Goal: Find specific page/section: Find specific page/section

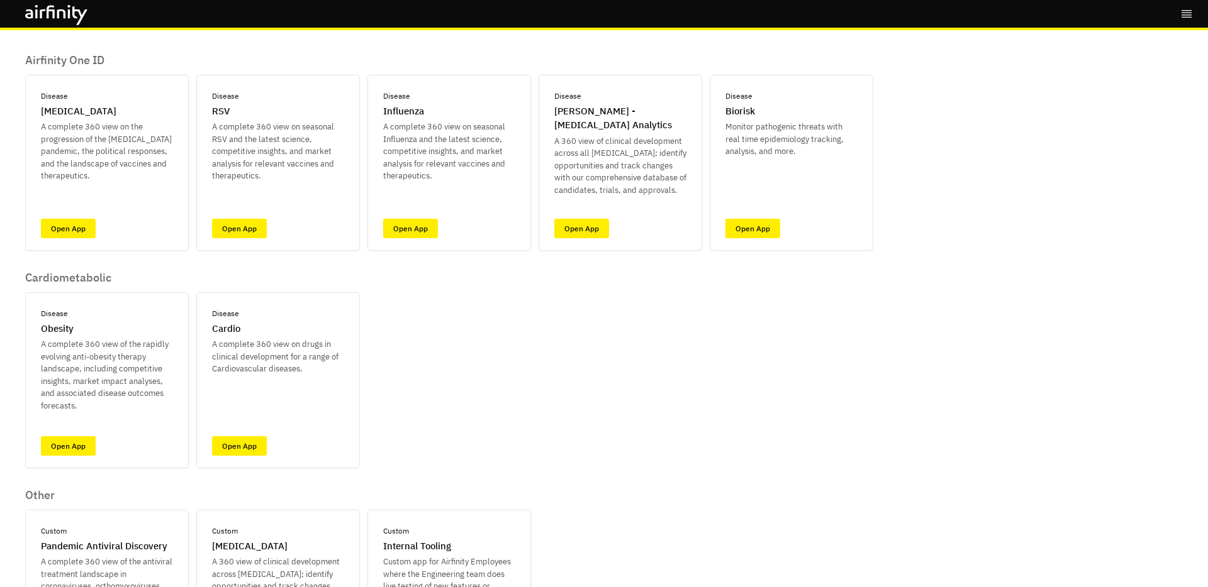
scroll to position [14, 0]
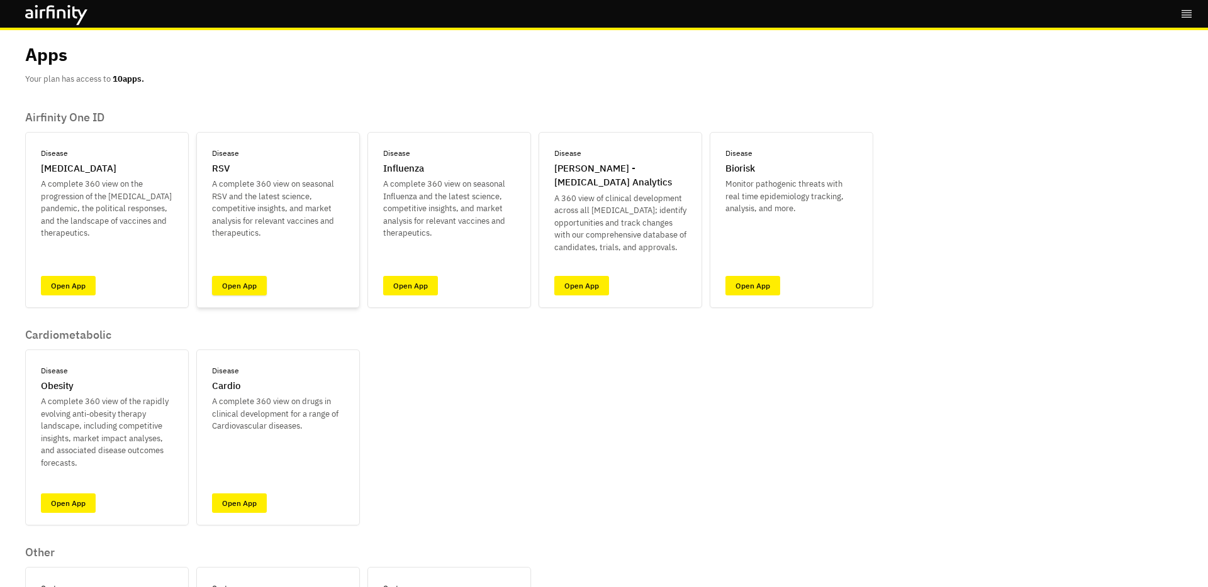
click at [227, 284] on link "Open App" at bounding box center [239, 285] width 55 height 19
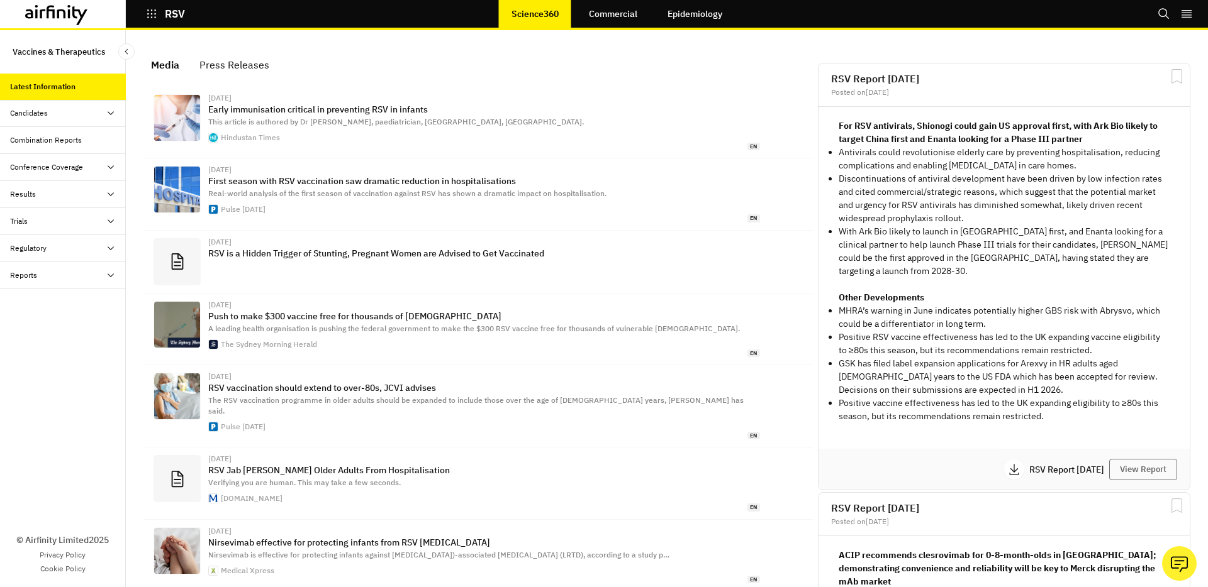
scroll to position [801, 377]
click at [43, 111] on div "Candidates" at bounding box center [29, 113] width 38 height 11
click at [43, 137] on div "Combination Reports" at bounding box center [46, 140] width 72 height 11
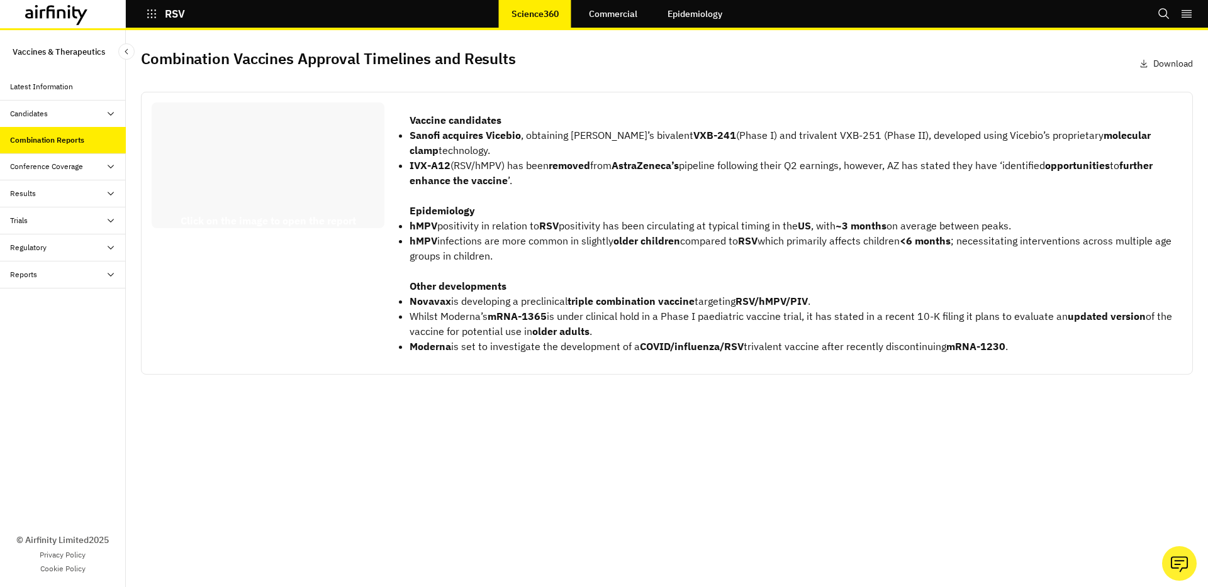
click at [44, 167] on div "Conference Coverage" at bounding box center [46, 166] width 73 height 11
click at [49, 217] on div "Conference Deep Dives" at bounding box center [60, 220] width 81 height 11
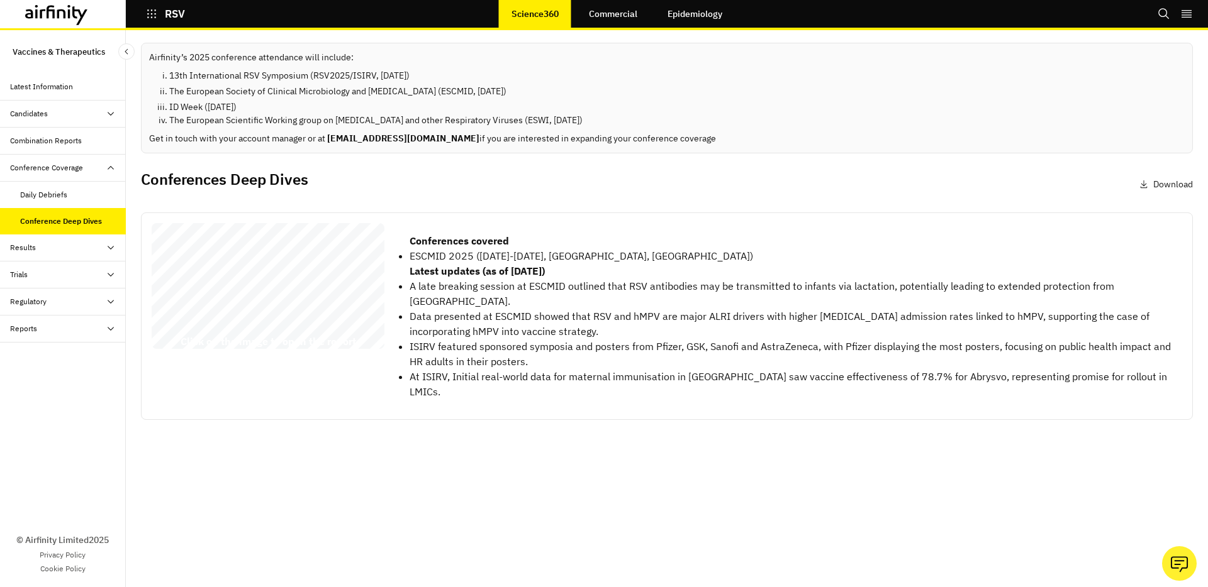
click at [40, 247] on div "Results" at bounding box center [68, 247] width 116 height 11
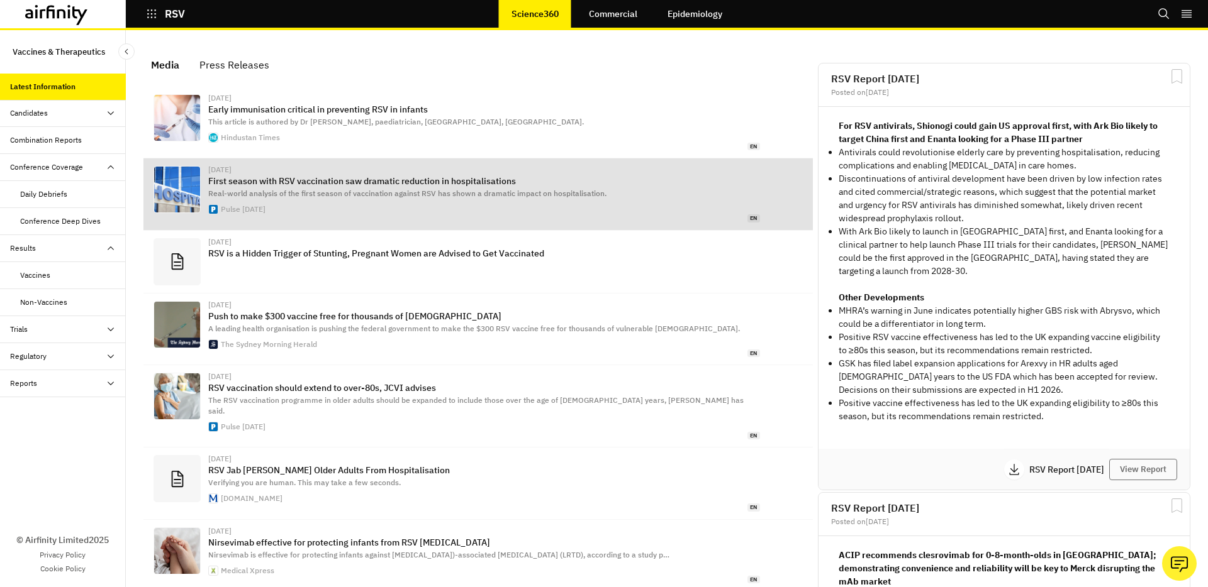
scroll to position [801, 377]
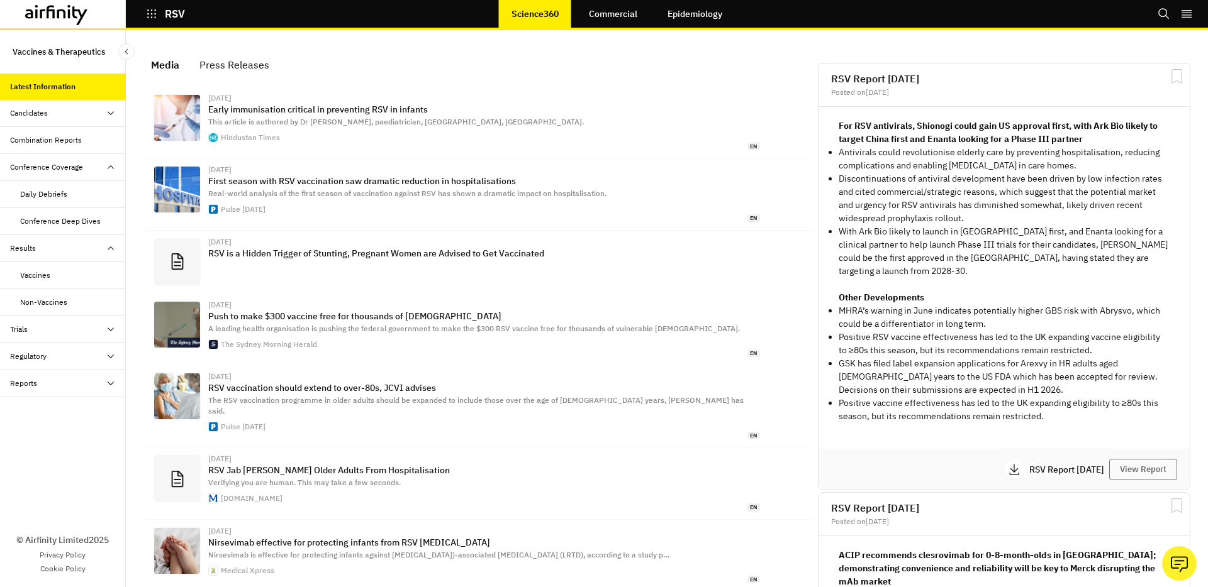
click at [174, 18] on p "RSV" at bounding box center [175, 13] width 20 height 11
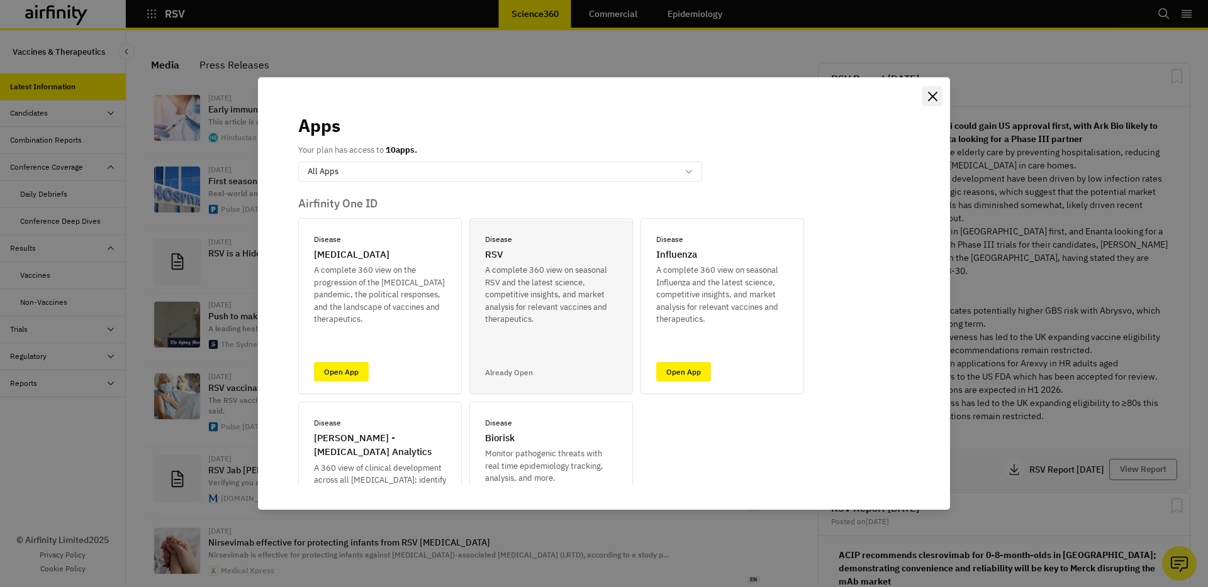
click at [935, 97] on icon "Close" at bounding box center [932, 96] width 9 height 9
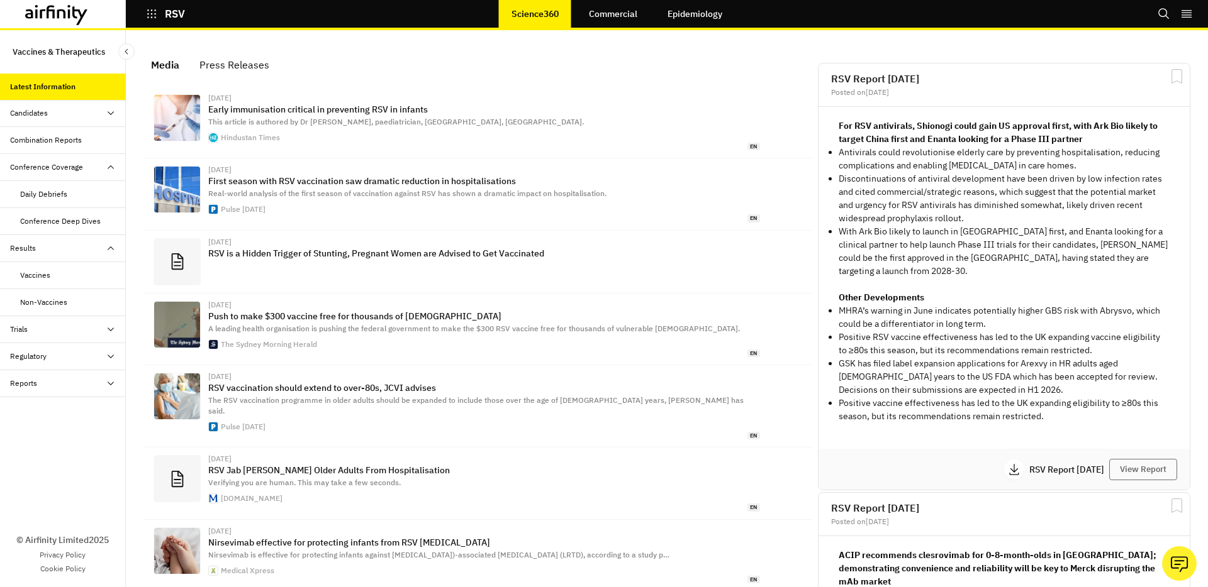
click at [694, 13] on link "Epidemiology" at bounding box center [695, 14] width 80 height 30
